Goal: Feedback & Contribution: Leave review/rating

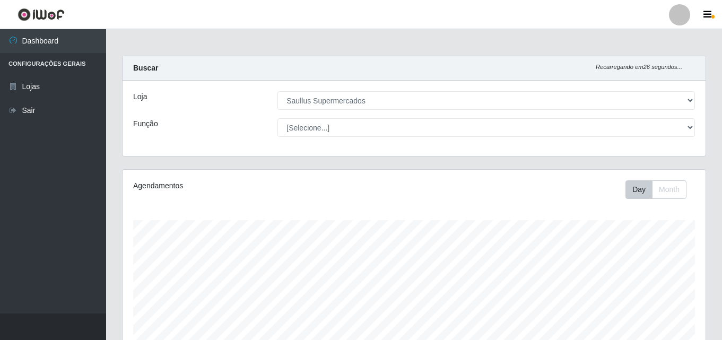
select select "423"
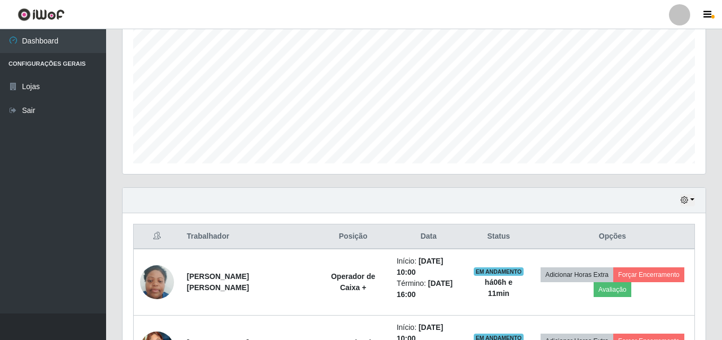
scroll to position [308, 0]
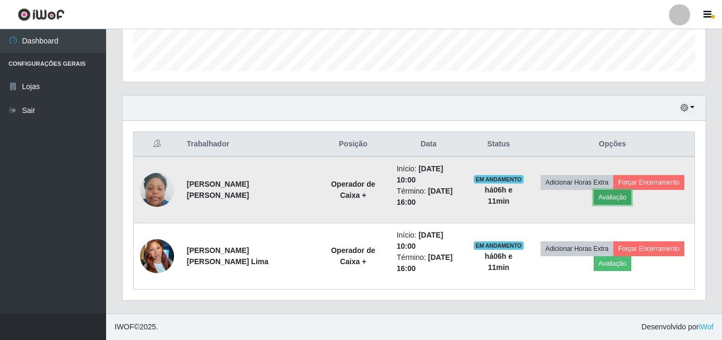
click at [601, 195] on button "Avaliação" at bounding box center [612, 197] width 38 height 15
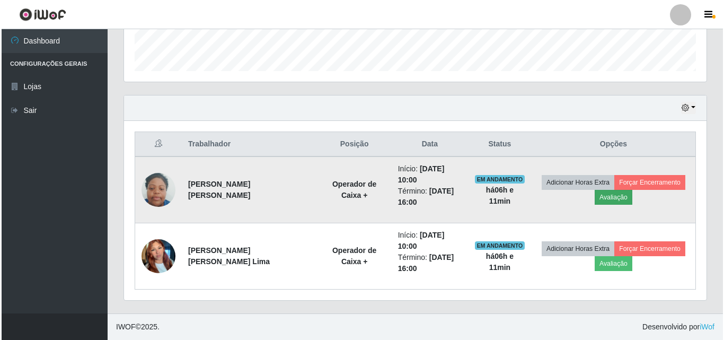
scroll to position [220, 577]
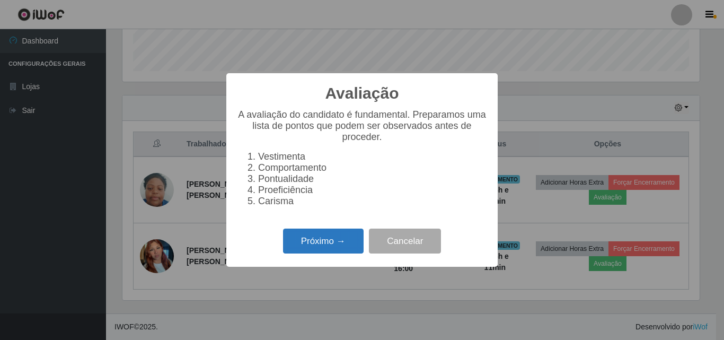
click at [330, 241] on button "Próximo →" at bounding box center [323, 240] width 81 height 25
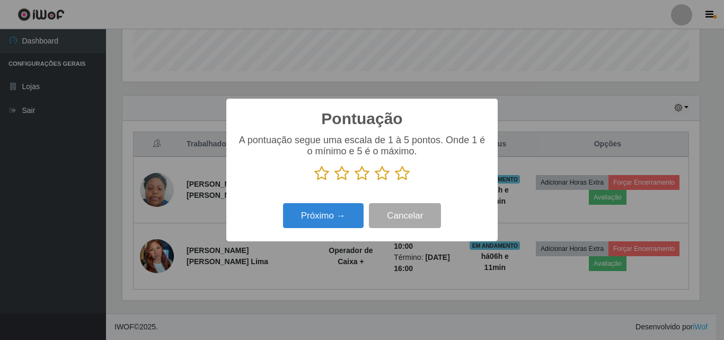
click at [322, 171] on icon at bounding box center [321, 173] width 15 height 16
click at [314, 181] on input "radio" at bounding box center [314, 181] width 0 height 0
click at [338, 172] on icon at bounding box center [342, 173] width 15 height 16
click at [335, 181] on input "radio" at bounding box center [335, 181] width 0 height 0
click at [361, 177] on icon at bounding box center [362, 173] width 15 height 16
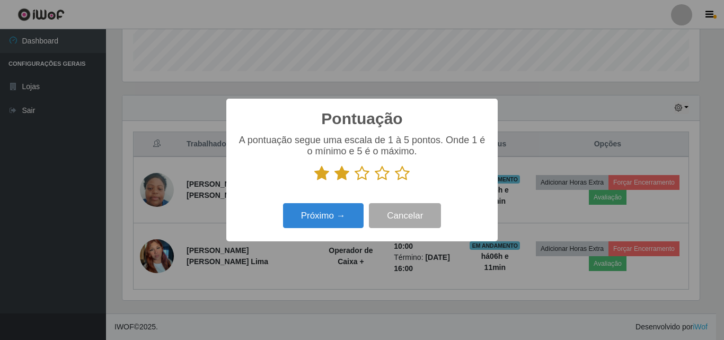
click at [355, 181] on input "radio" at bounding box center [355, 181] width 0 height 0
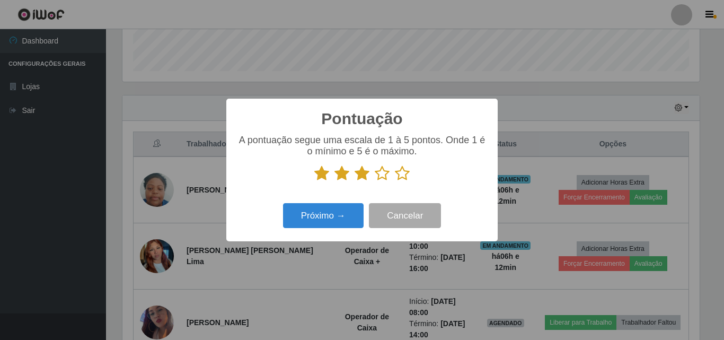
click at [381, 173] on icon at bounding box center [382, 173] width 15 height 16
click at [375, 181] on input "radio" at bounding box center [375, 181] width 0 height 0
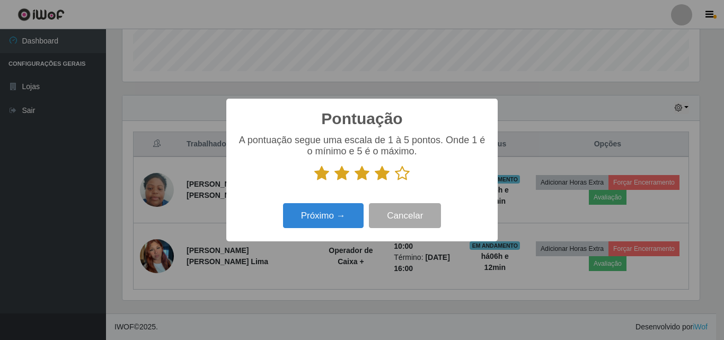
drag, startPoint x: 404, startPoint y: 169, endPoint x: 390, endPoint y: 188, distance: 24.2
click at [402, 172] on icon at bounding box center [402, 173] width 15 height 16
click at [395, 181] on input "radio" at bounding box center [395, 181] width 0 height 0
click at [324, 213] on button "Próximo →" at bounding box center [323, 215] width 81 height 25
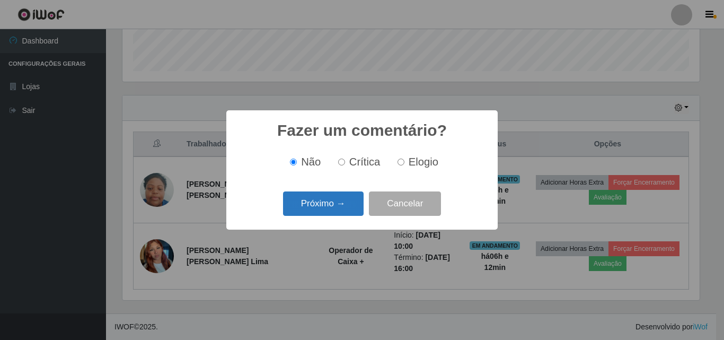
click at [338, 202] on button "Próximo →" at bounding box center [323, 203] width 81 height 25
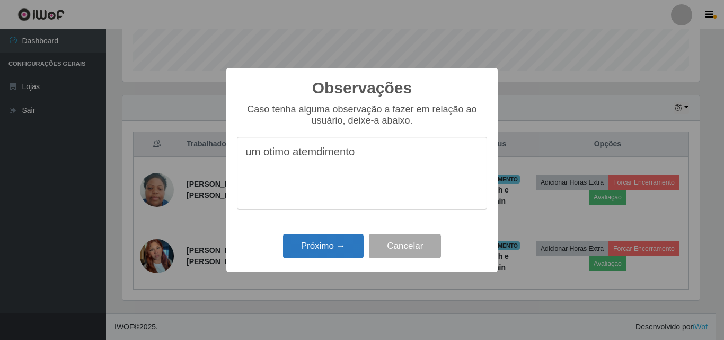
type textarea "um otimo atemdimento"
click at [304, 252] on button "Próximo →" at bounding box center [323, 246] width 81 height 25
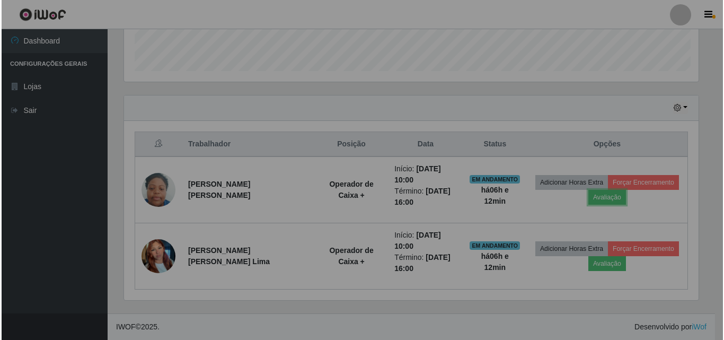
scroll to position [220, 583]
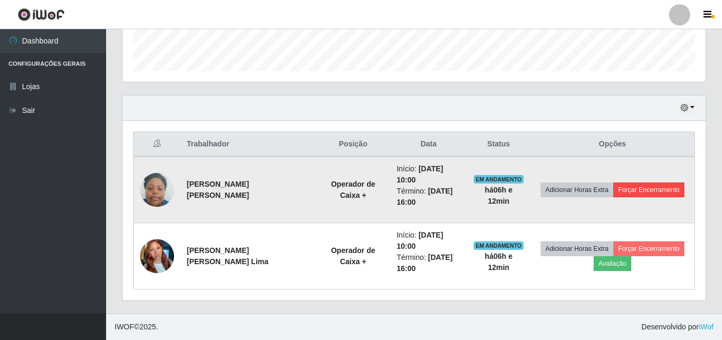
click at [663, 179] on td "Adicionar Horas Extra Forçar Encerramento" at bounding box center [612, 189] width 164 height 67
click at [658, 189] on button "Forçar Encerramento" at bounding box center [648, 189] width 71 height 15
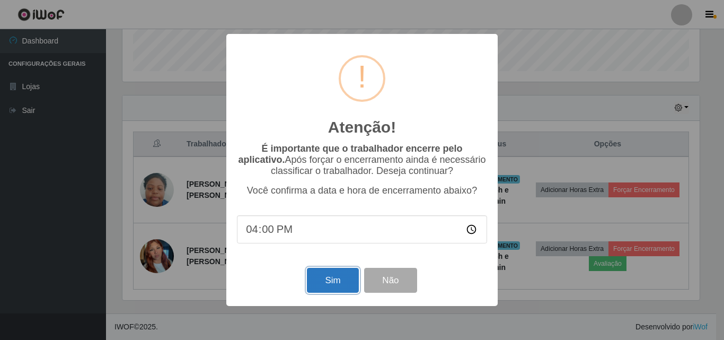
click at [335, 284] on button "Sim" at bounding box center [332, 280] width 51 height 25
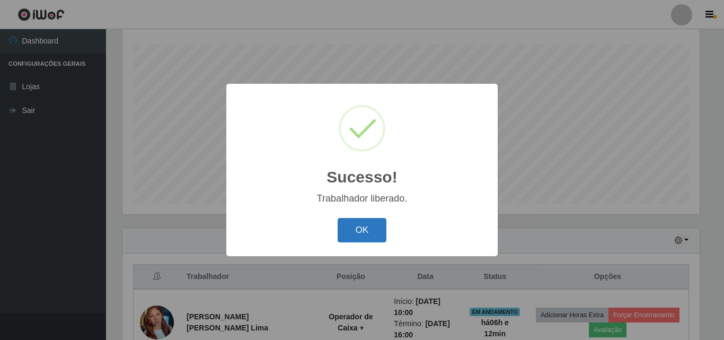
click at [376, 226] on button "OK" at bounding box center [362, 230] width 49 height 25
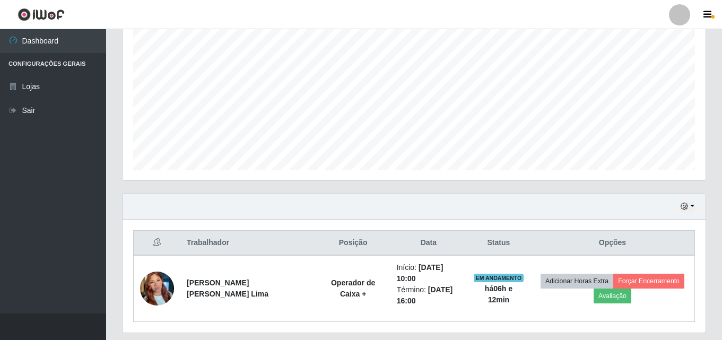
scroll to position [242, 0]
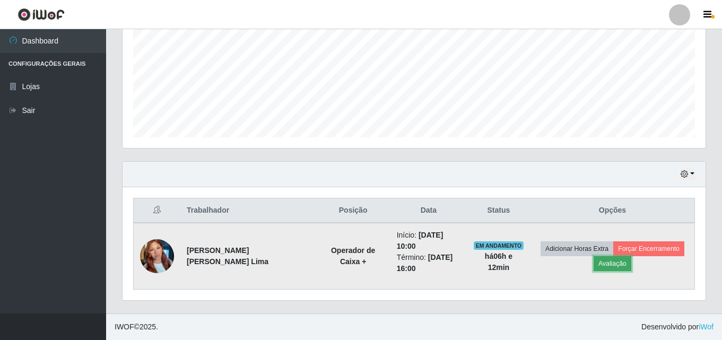
click at [614, 261] on button "Avaliação" at bounding box center [612, 263] width 38 height 15
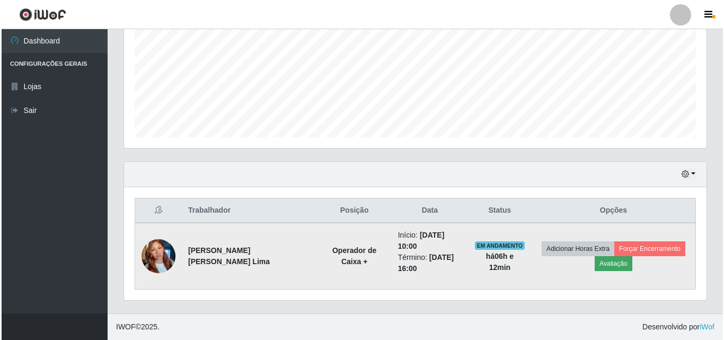
scroll to position [220, 577]
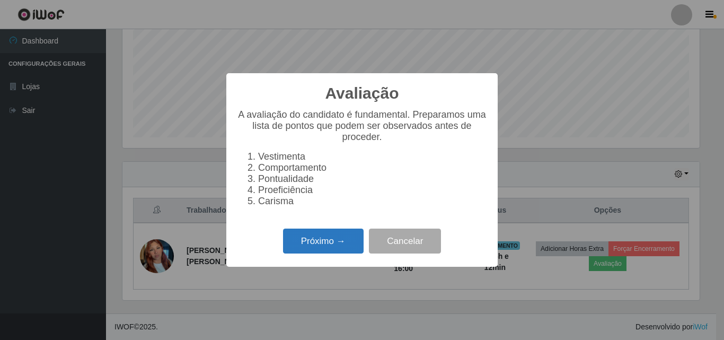
click at [307, 250] on button "Próximo →" at bounding box center [323, 240] width 81 height 25
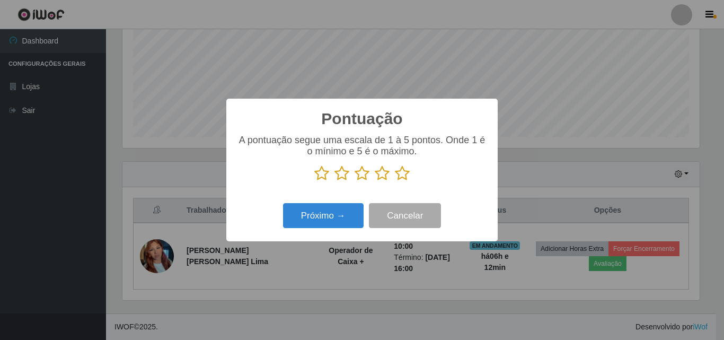
scroll to position [529914, 529557]
click at [321, 177] on icon at bounding box center [321, 173] width 15 height 16
click at [314, 181] on input "radio" at bounding box center [314, 181] width 0 height 0
drag, startPoint x: 344, startPoint y: 176, endPoint x: 349, endPoint y: 175, distance: 5.3
click at [344, 175] on icon at bounding box center [342, 173] width 15 height 16
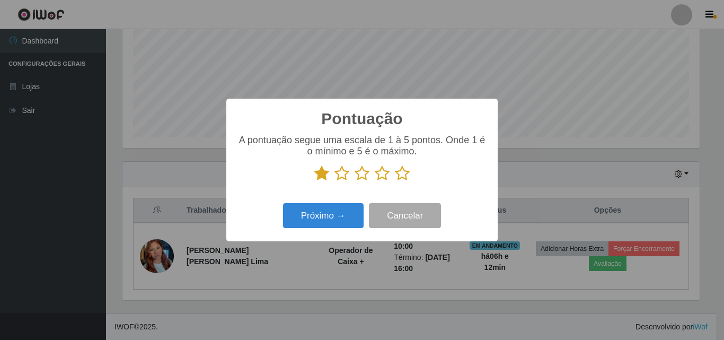
click at [335, 181] on input "radio" at bounding box center [335, 181] width 0 height 0
click at [356, 175] on icon at bounding box center [362, 173] width 15 height 16
click at [355, 181] on input "radio" at bounding box center [355, 181] width 0 height 0
click at [384, 175] on icon at bounding box center [382, 173] width 15 height 16
click at [375, 181] on input "radio" at bounding box center [375, 181] width 0 height 0
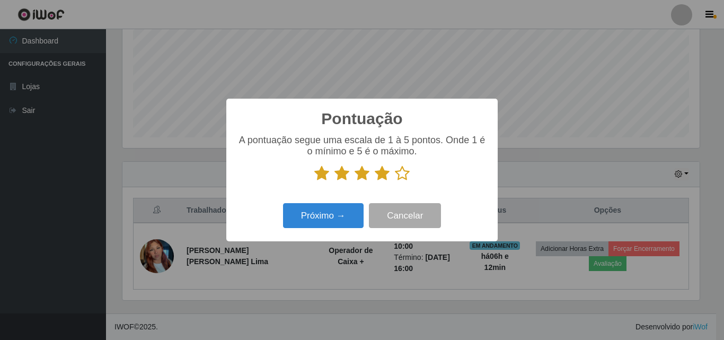
click at [401, 175] on icon at bounding box center [402, 173] width 15 height 16
click at [395, 181] on input "radio" at bounding box center [395, 181] width 0 height 0
drag, startPoint x: 350, startPoint y: 208, endPoint x: 357, endPoint y: 204, distance: 7.6
click at [357, 204] on div "Próximo → Cancelar" at bounding box center [362, 215] width 250 height 30
click at [348, 218] on button "Próximo →" at bounding box center [323, 215] width 81 height 25
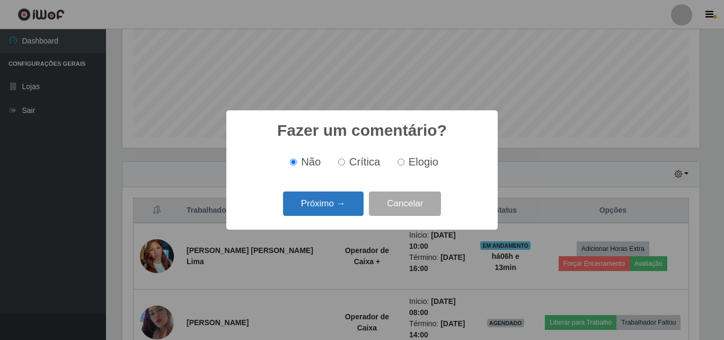
click at [321, 206] on button "Próximo →" at bounding box center [323, 203] width 81 height 25
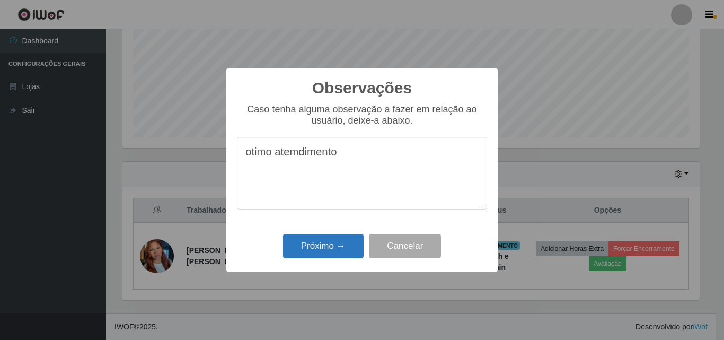
type textarea "otimo atemdimento"
click at [327, 242] on button "Próximo →" at bounding box center [323, 246] width 81 height 25
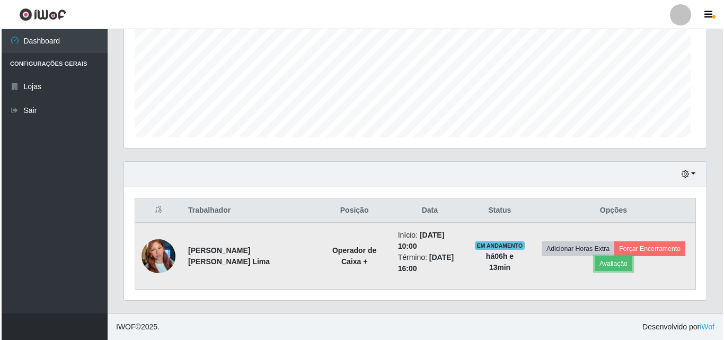
scroll to position [220, 583]
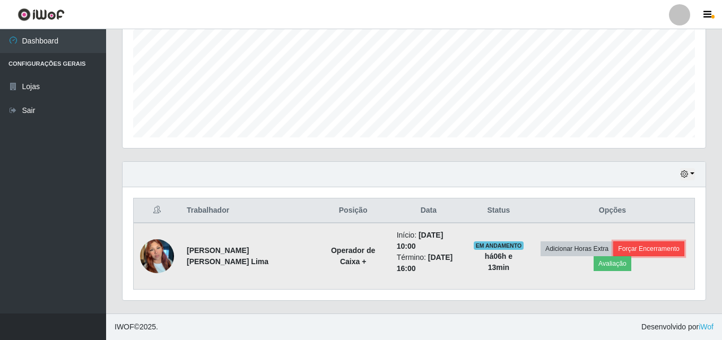
click at [653, 246] on button "Forçar Encerramento" at bounding box center [648, 248] width 71 height 15
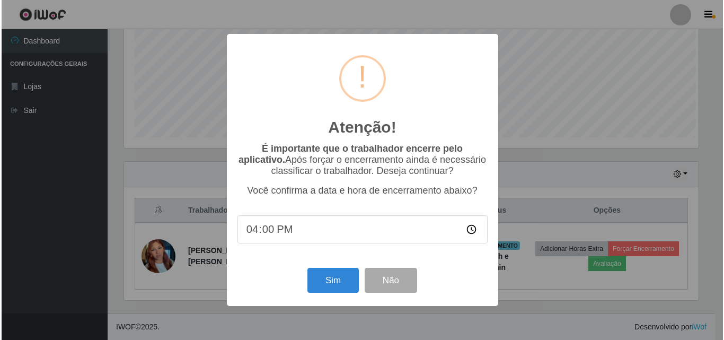
scroll to position [220, 577]
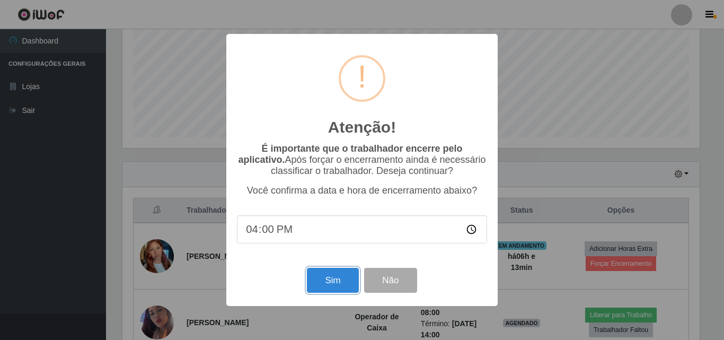
click at [320, 278] on button "Sim" at bounding box center [332, 280] width 51 height 25
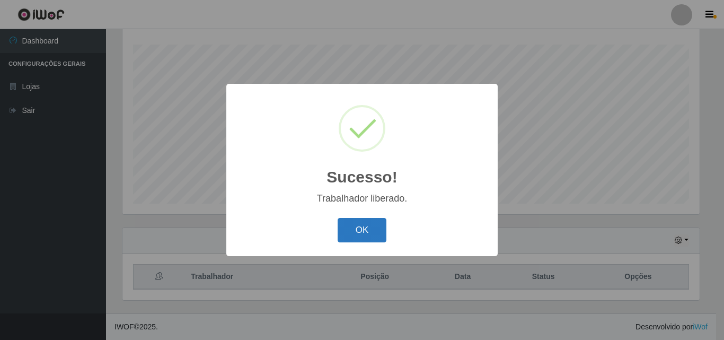
click at [371, 228] on button "OK" at bounding box center [362, 230] width 49 height 25
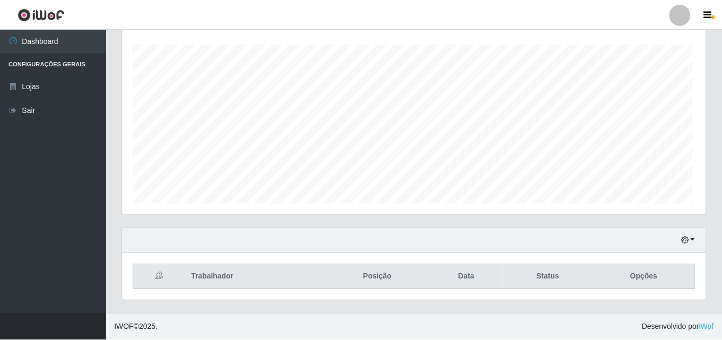
scroll to position [220, 583]
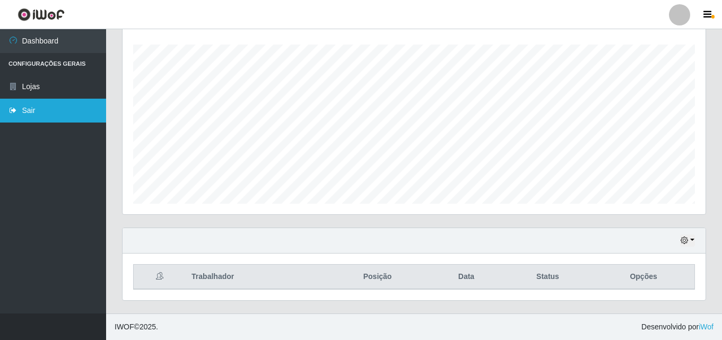
click at [39, 104] on link "Sair" at bounding box center [53, 111] width 106 height 24
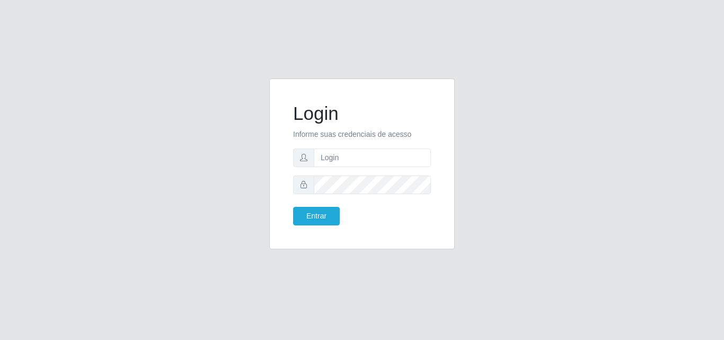
drag, startPoint x: 683, startPoint y: 16, endPoint x: 667, endPoint y: 19, distance: 15.5
click at [667, 19] on div "Login Informe suas credenciais de acesso Entrar" at bounding box center [362, 170] width 724 height 340
